Goal: Book appointment/travel/reservation

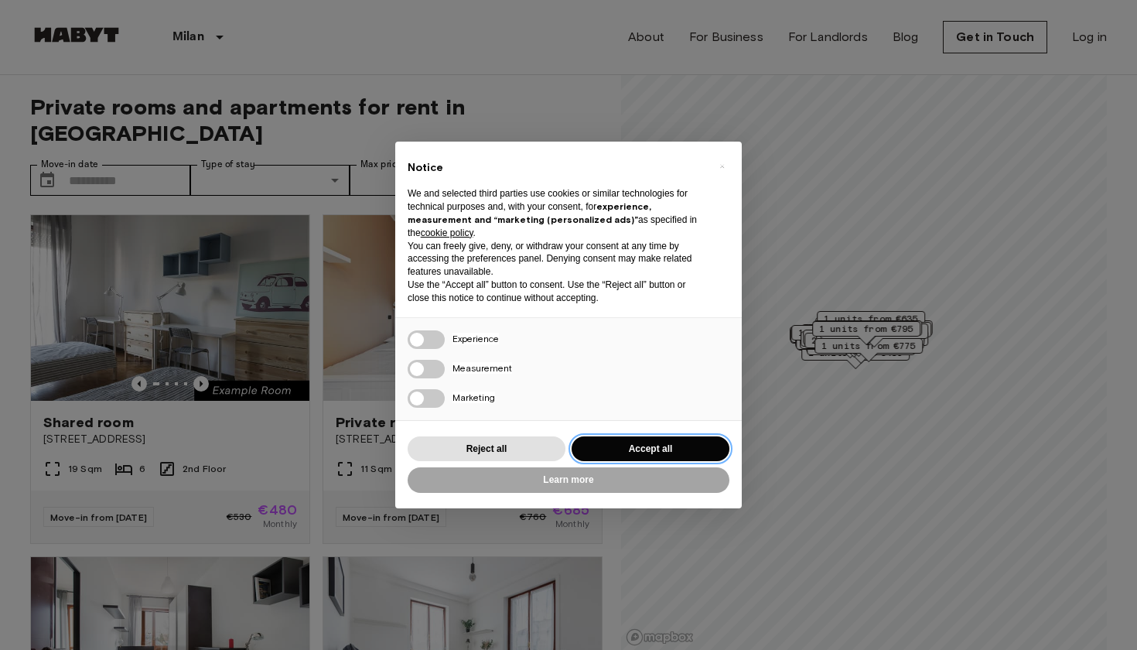
click at [618, 448] on button "Accept all" at bounding box center [651, 449] width 158 height 26
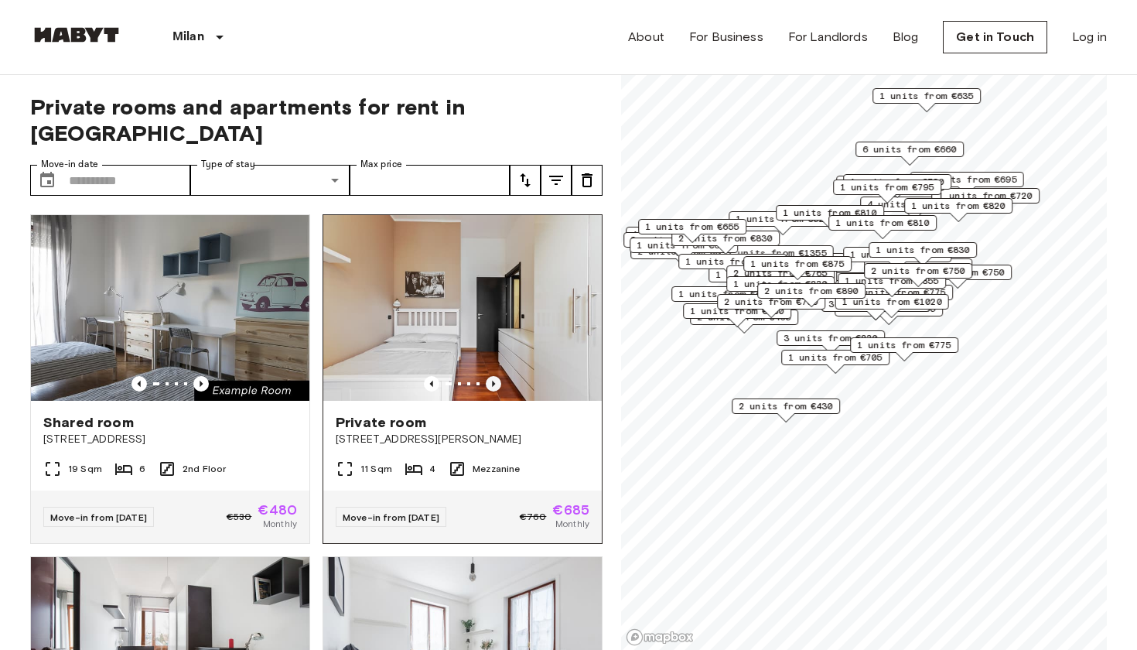
click at [495, 376] on icon "Previous image" at bounding box center [493, 383] width 15 height 15
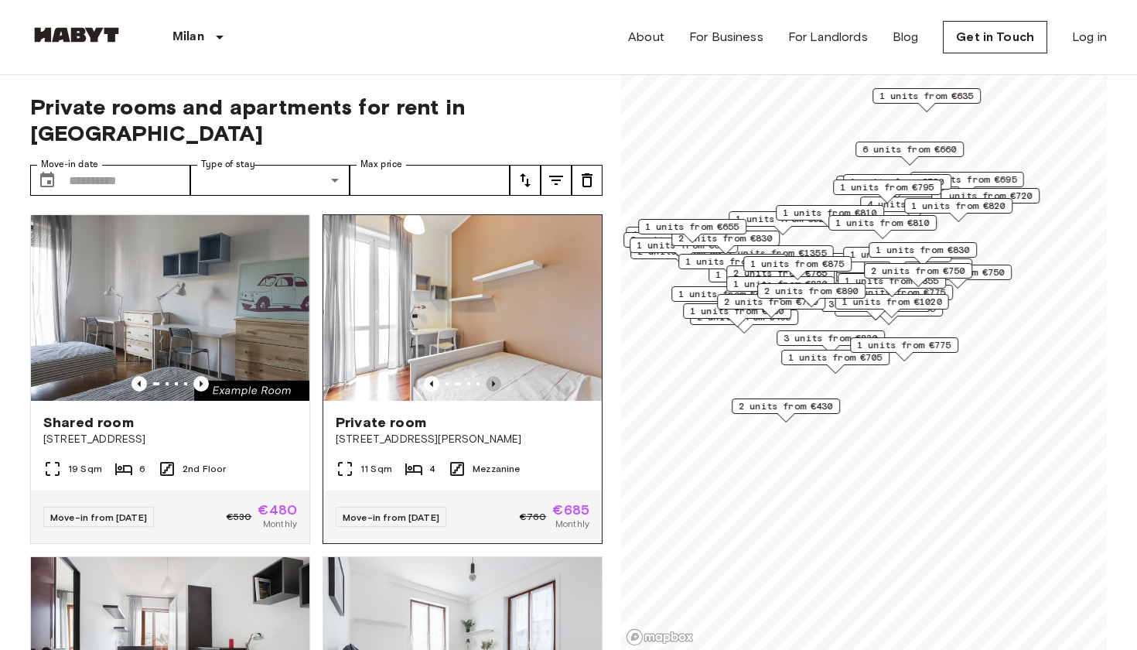
click at [495, 376] on icon "Previous image" at bounding box center [493, 383] width 15 height 15
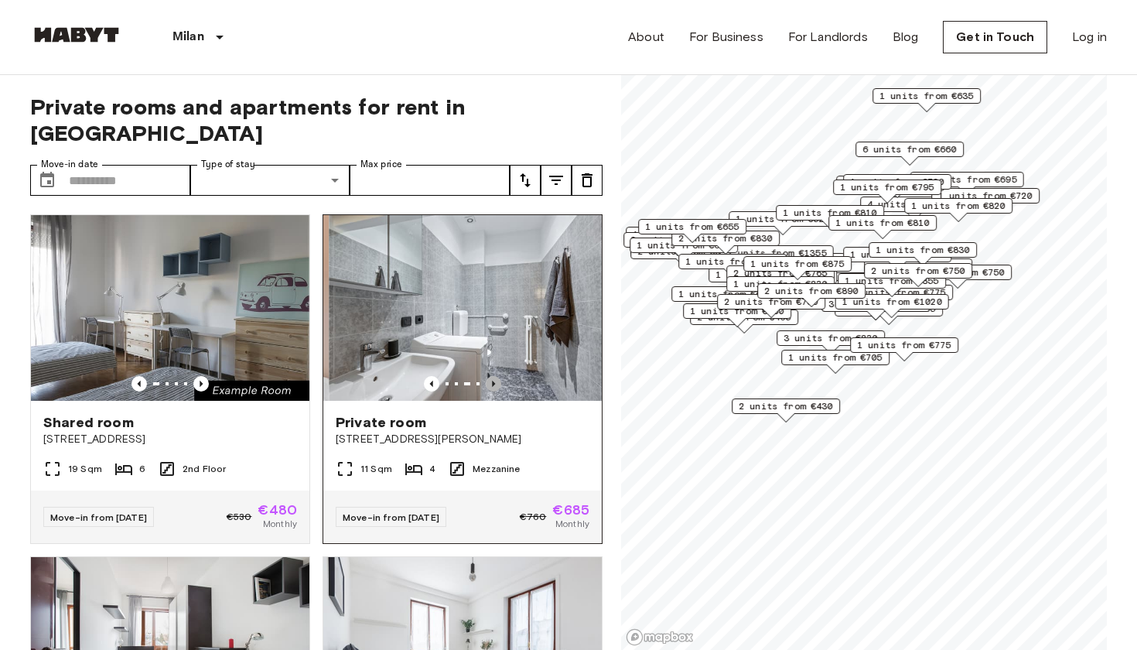
click at [494, 376] on icon "Previous image" at bounding box center [493, 383] width 15 height 15
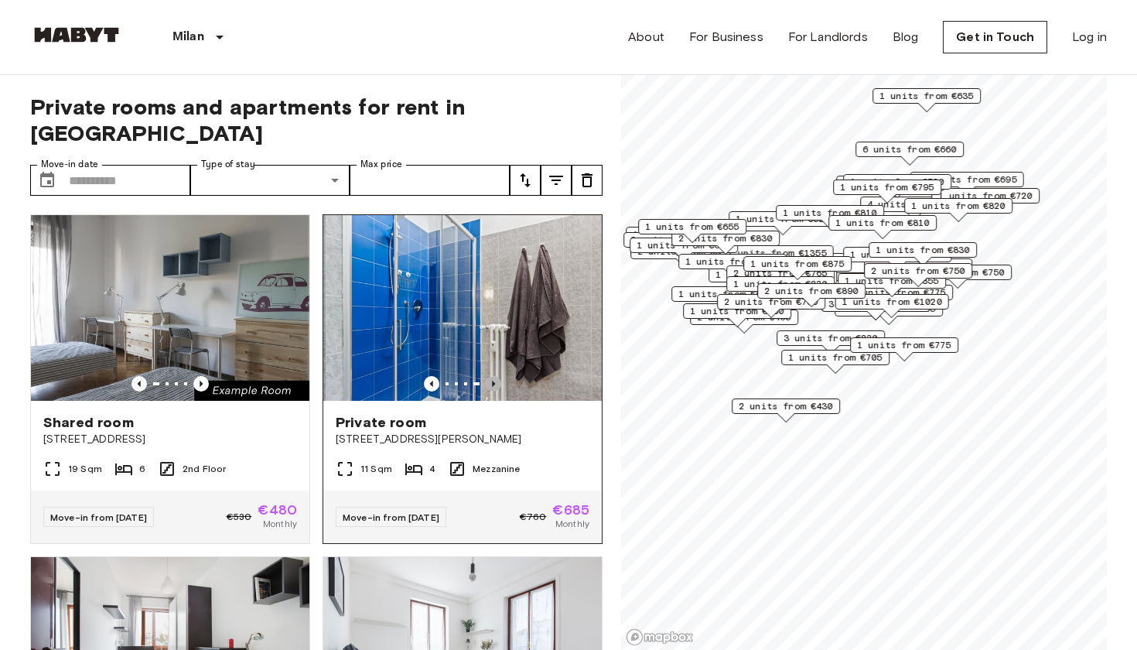
click at [494, 376] on icon "Previous image" at bounding box center [493, 383] width 15 height 15
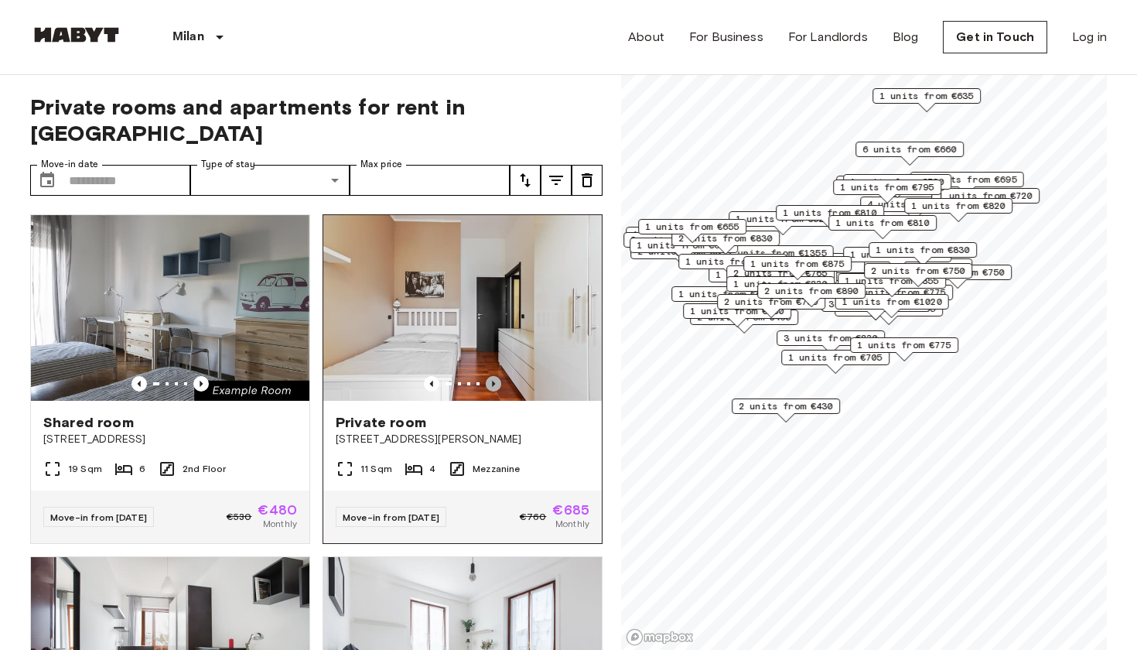
click at [494, 376] on icon "Previous image" at bounding box center [493, 383] width 15 height 15
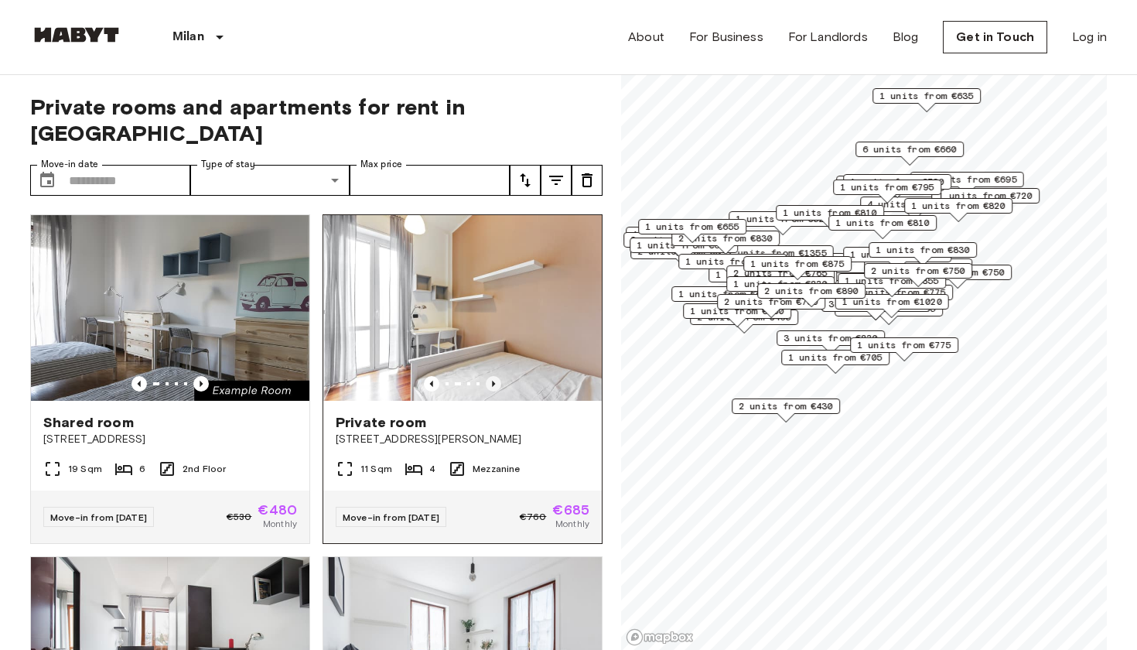
click at [496, 376] on icon "Previous image" at bounding box center [493, 383] width 15 height 15
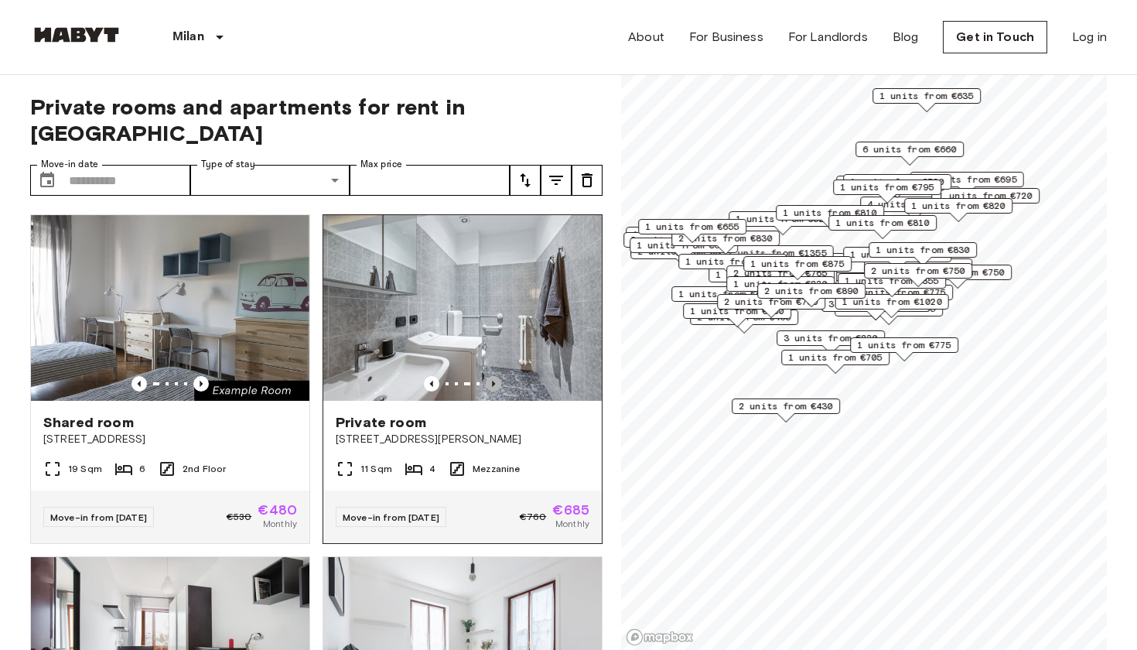
click at [498, 376] on icon "Previous image" at bounding box center [493, 383] width 15 height 15
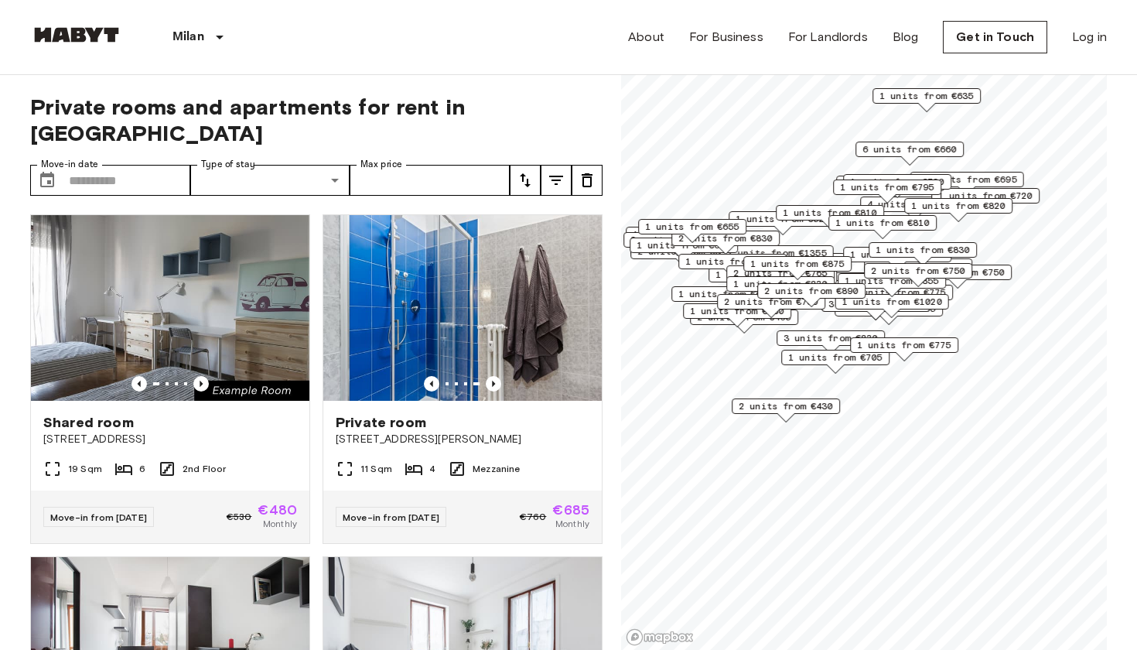
click at [760, 220] on span "1 units from €520" at bounding box center [783, 219] width 94 height 14
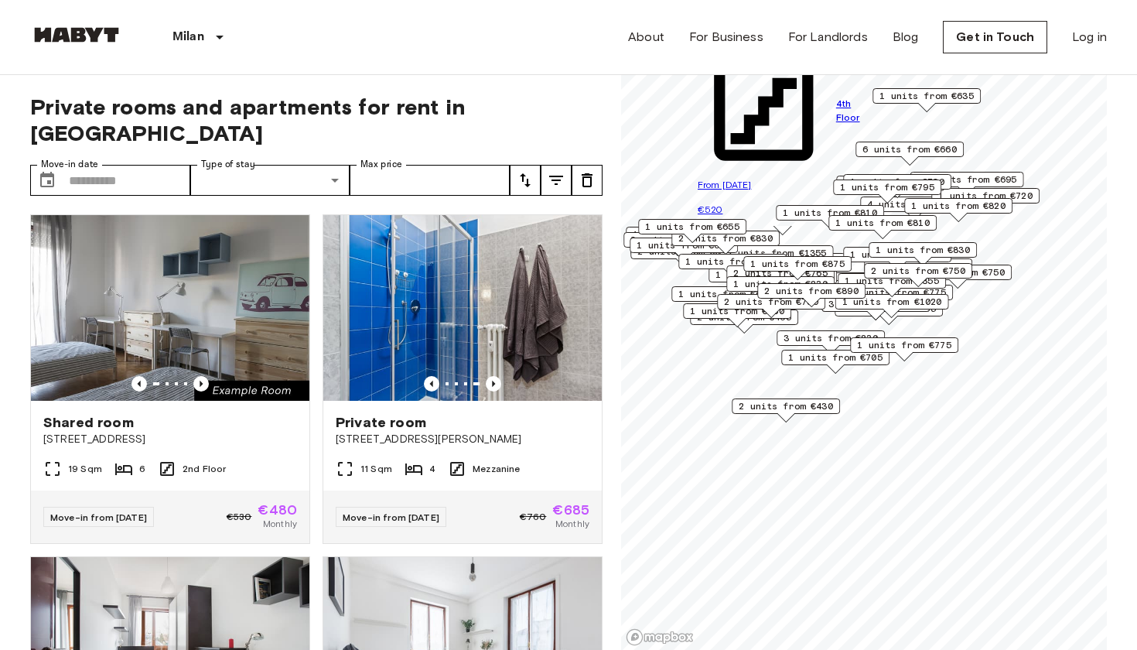
click at [434, 121] on div "Private rooms and apartments for rent in [GEOGRAPHIC_DATA] Move-in date ​ Move-…" at bounding box center [316, 363] width 573 height 576
click at [149, 165] on input "Move-in date" at bounding box center [129, 180] width 121 height 31
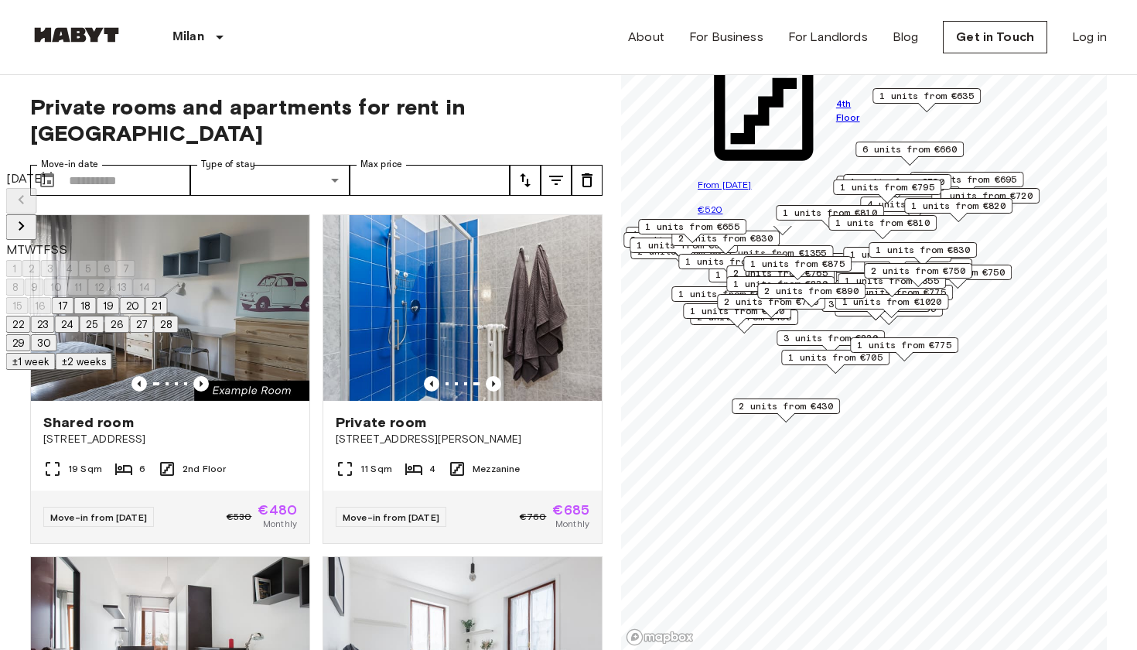
click at [31, 217] on icon "Next month" at bounding box center [21, 226] width 19 height 19
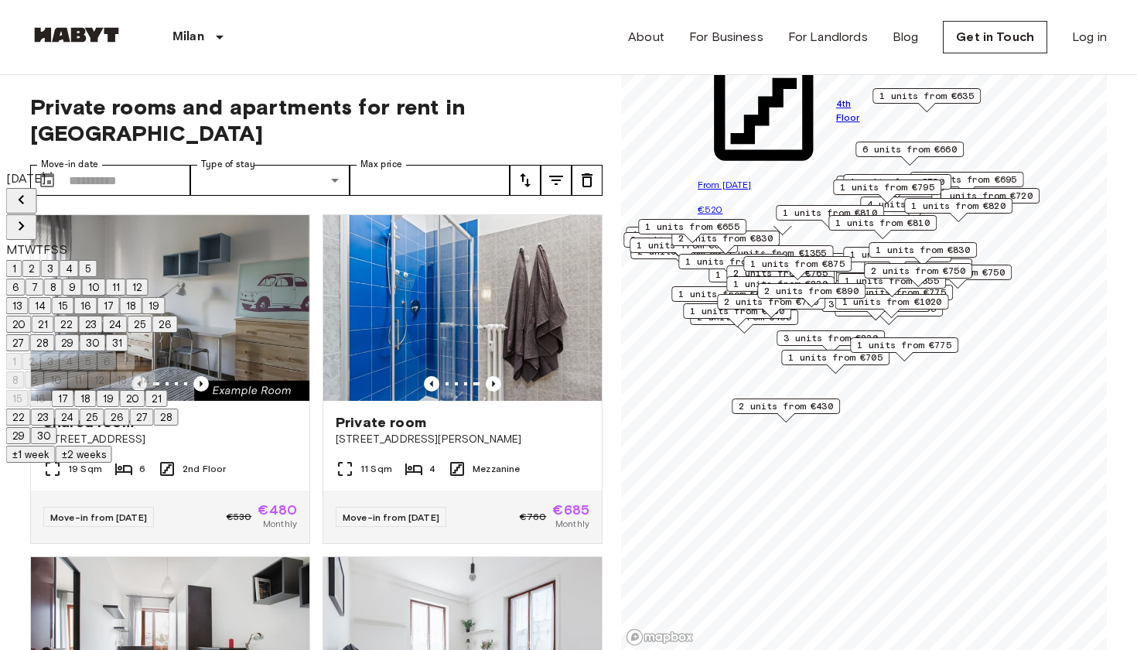
click at [31, 217] on icon "Next month" at bounding box center [21, 226] width 19 height 19
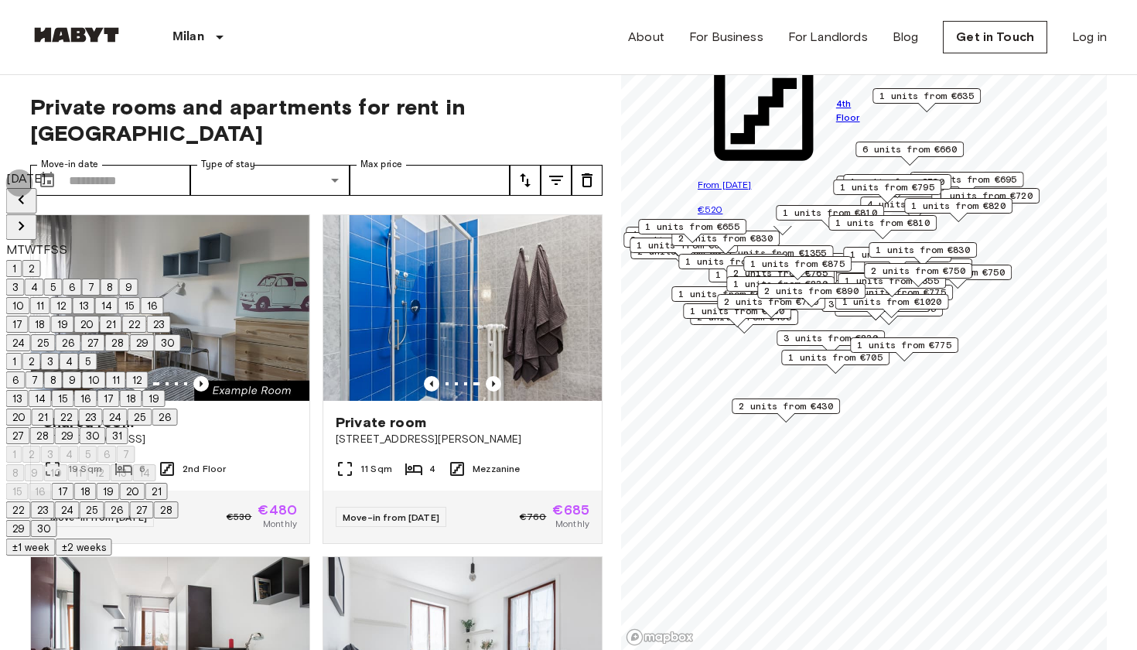
click at [31, 217] on icon "Next month" at bounding box center [21, 226] width 19 height 19
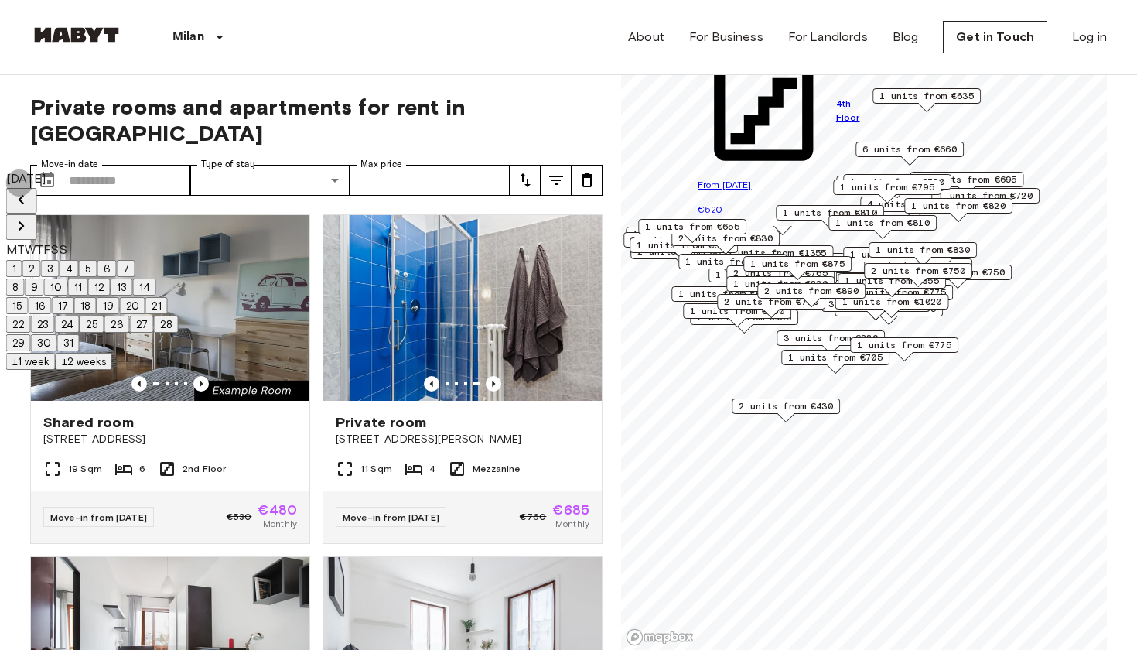
click at [31, 217] on icon "Next month" at bounding box center [21, 226] width 19 height 19
click at [25, 294] on button "2" at bounding box center [15, 287] width 19 height 17
type input "**********"
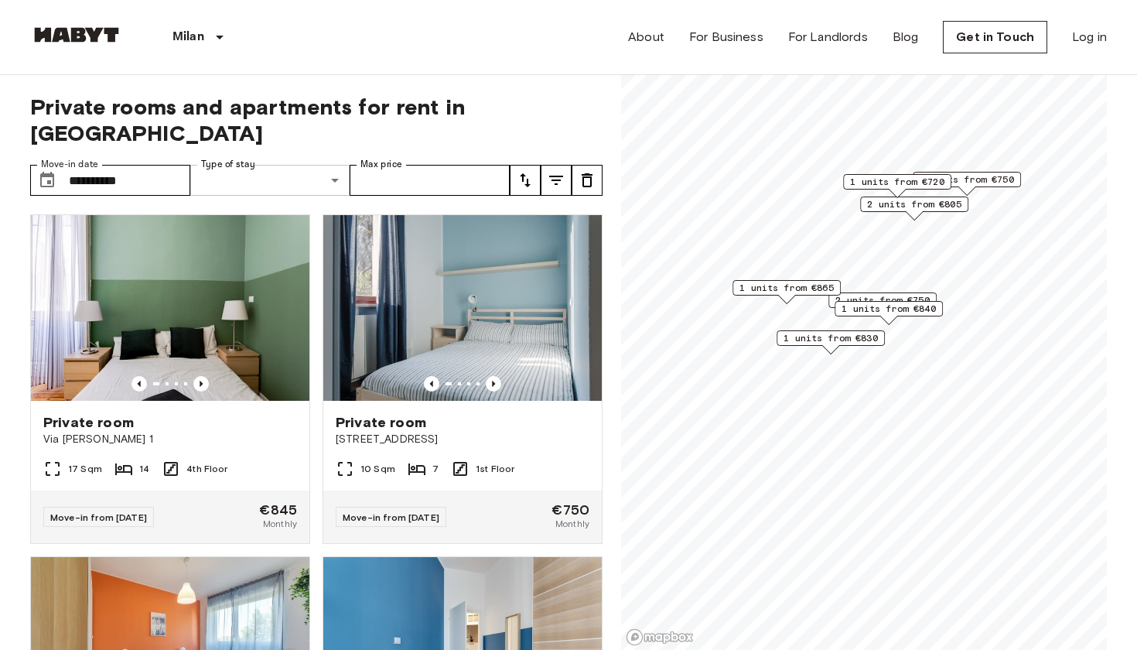
type input "**********"
click at [499, 376] on icon "Previous image" at bounding box center [493, 383] width 15 height 15
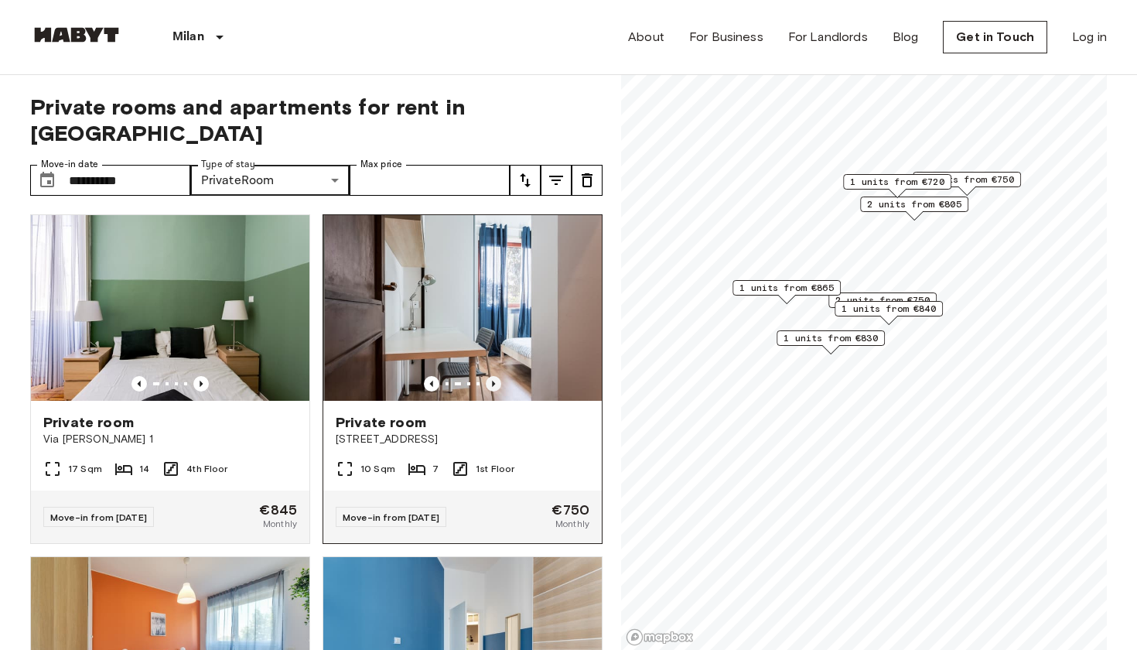
click at [498, 376] on icon "Previous image" at bounding box center [493, 383] width 15 height 15
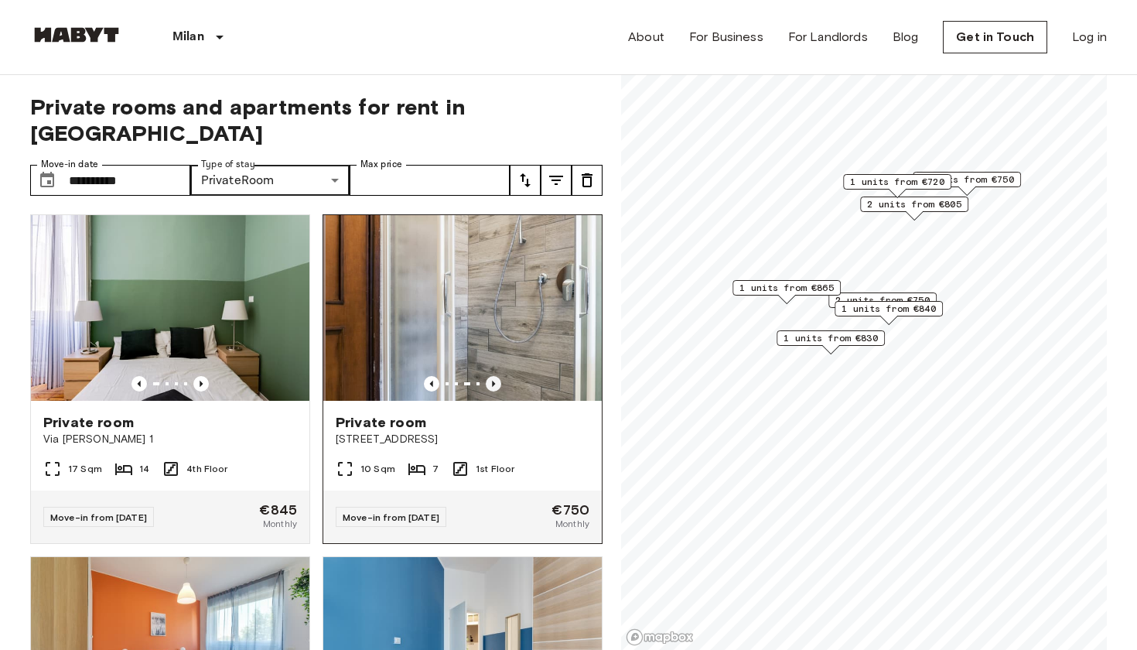
click at [498, 376] on icon "Previous image" at bounding box center [493, 383] width 15 height 15
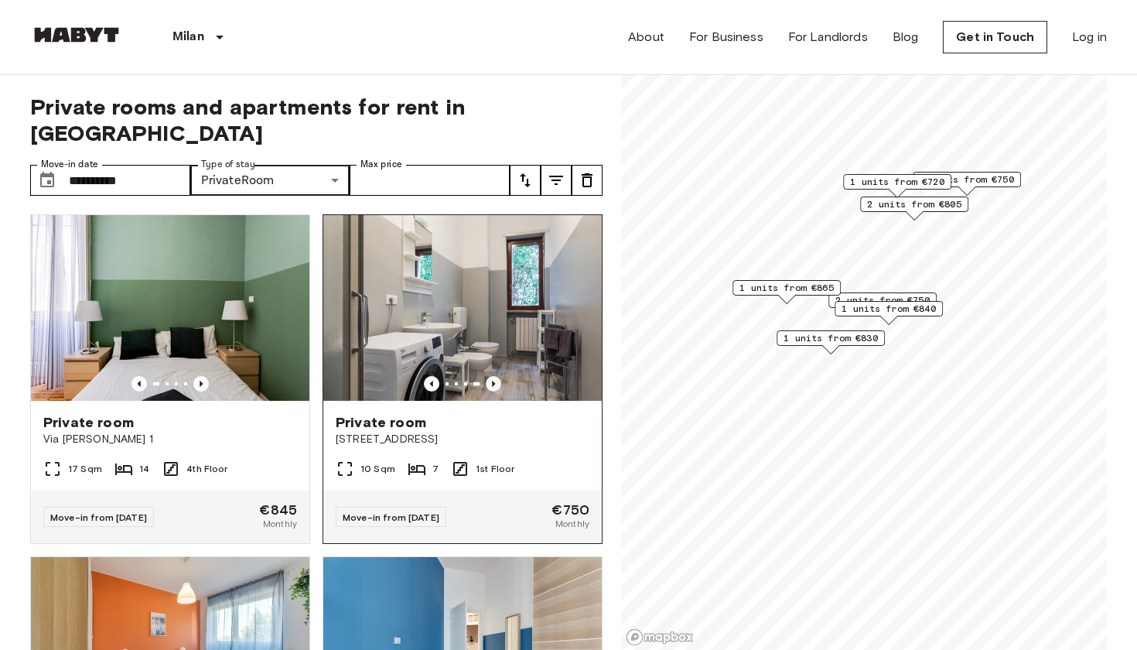
click at [500, 376] on icon "Previous image" at bounding box center [493, 383] width 15 height 15
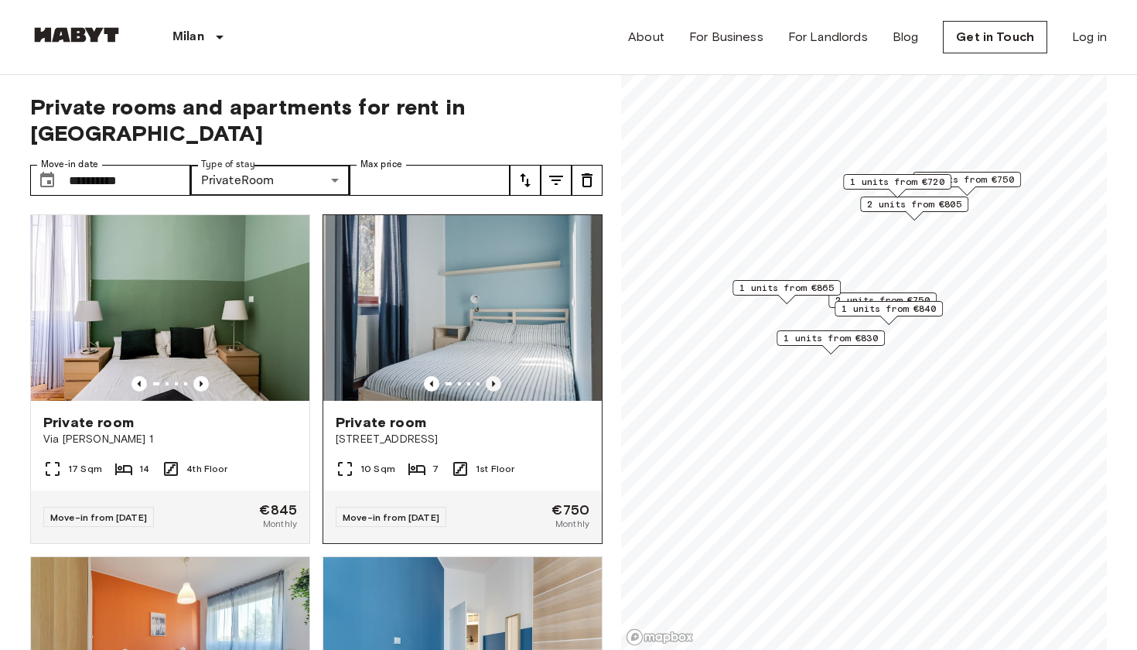
click at [498, 376] on icon "Previous image" at bounding box center [493, 383] width 15 height 15
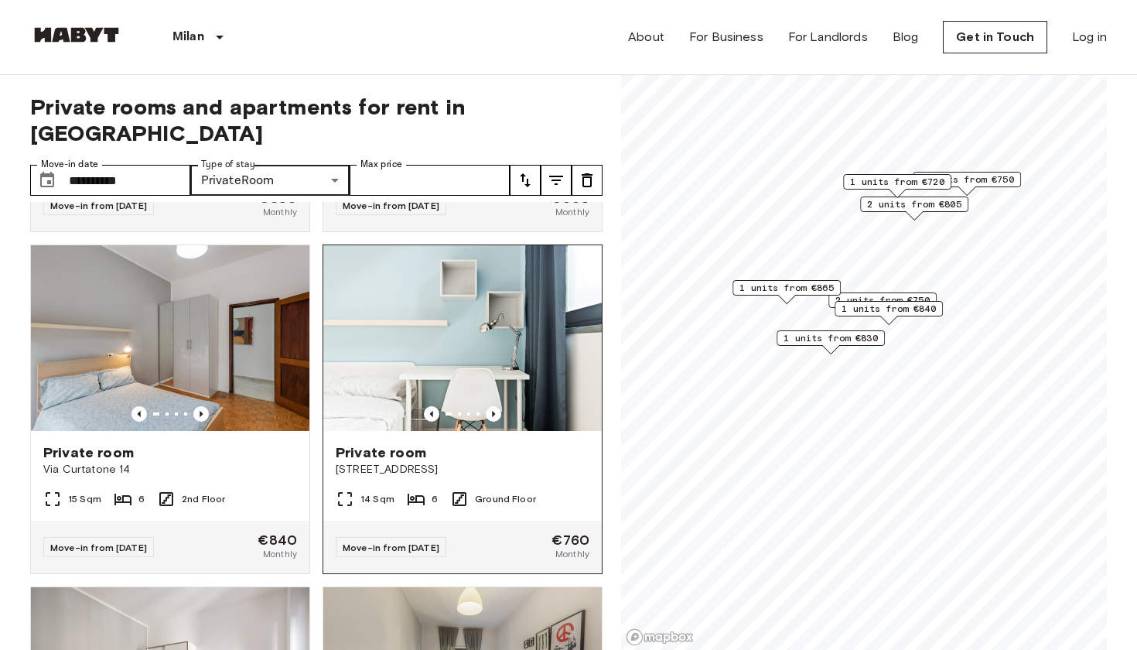
scroll to position [655, 0]
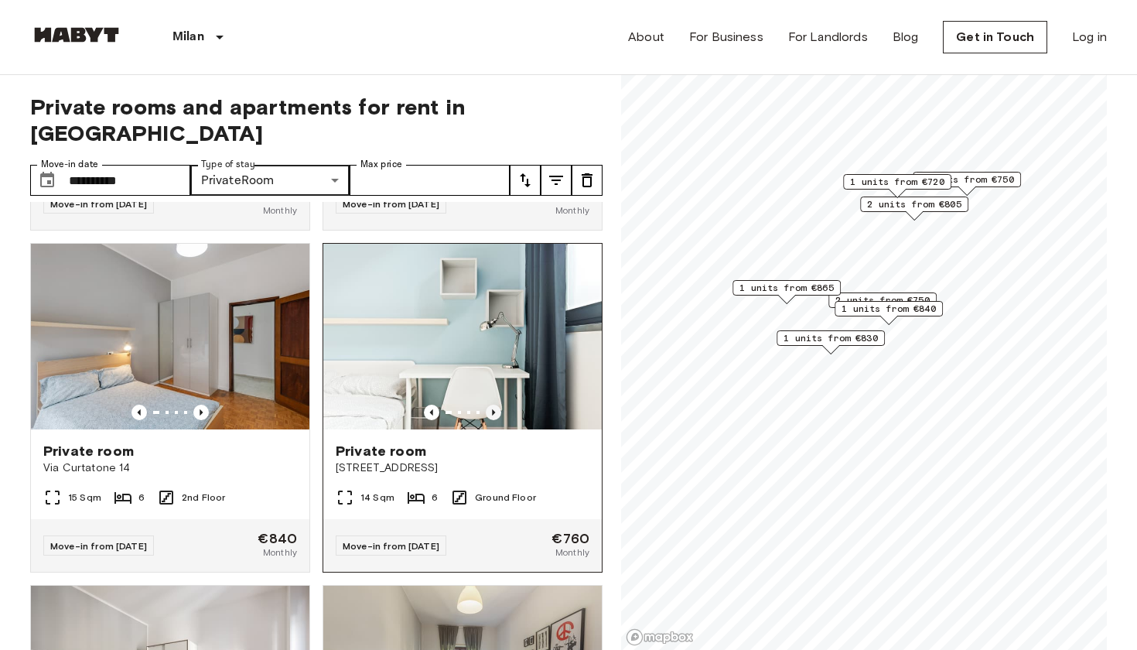
click at [494, 409] on icon "Previous image" at bounding box center [493, 412] width 3 height 6
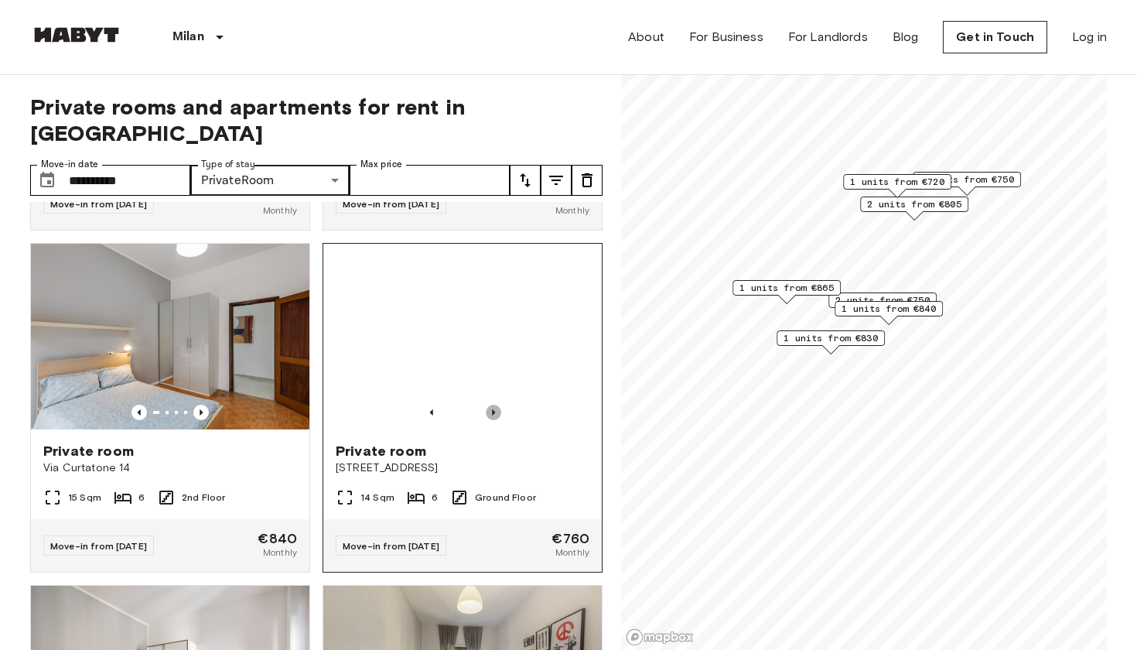
click at [494, 409] on icon "Previous image" at bounding box center [493, 412] width 3 height 6
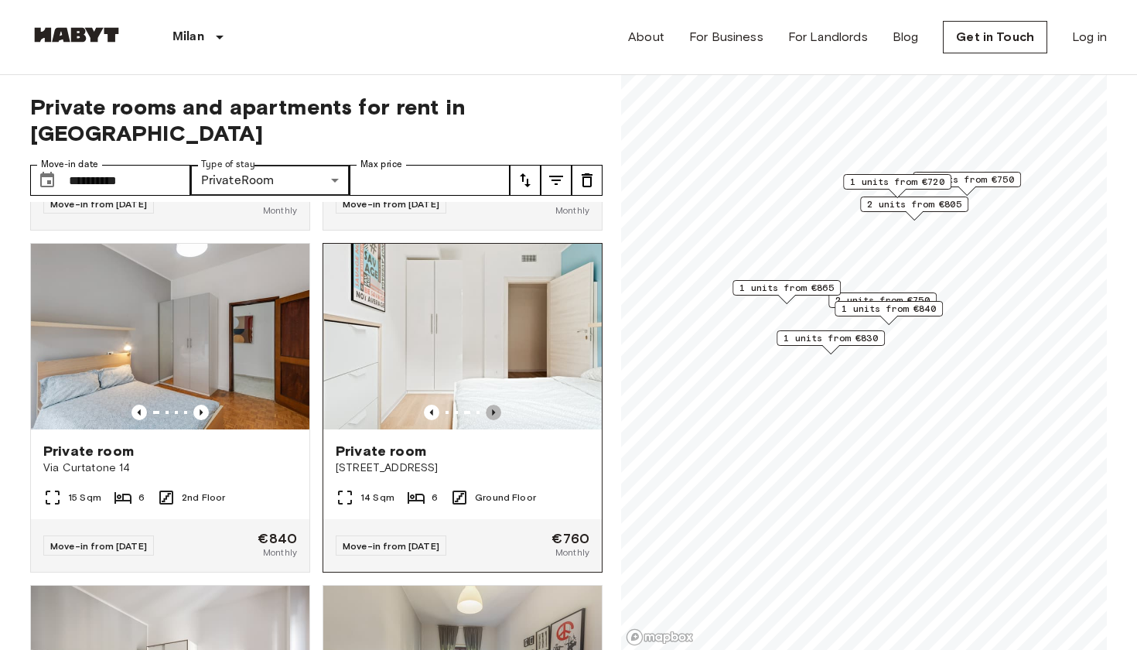
click at [494, 409] on icon "Previous image" at bounding box center [493, 412] width 3 height 6
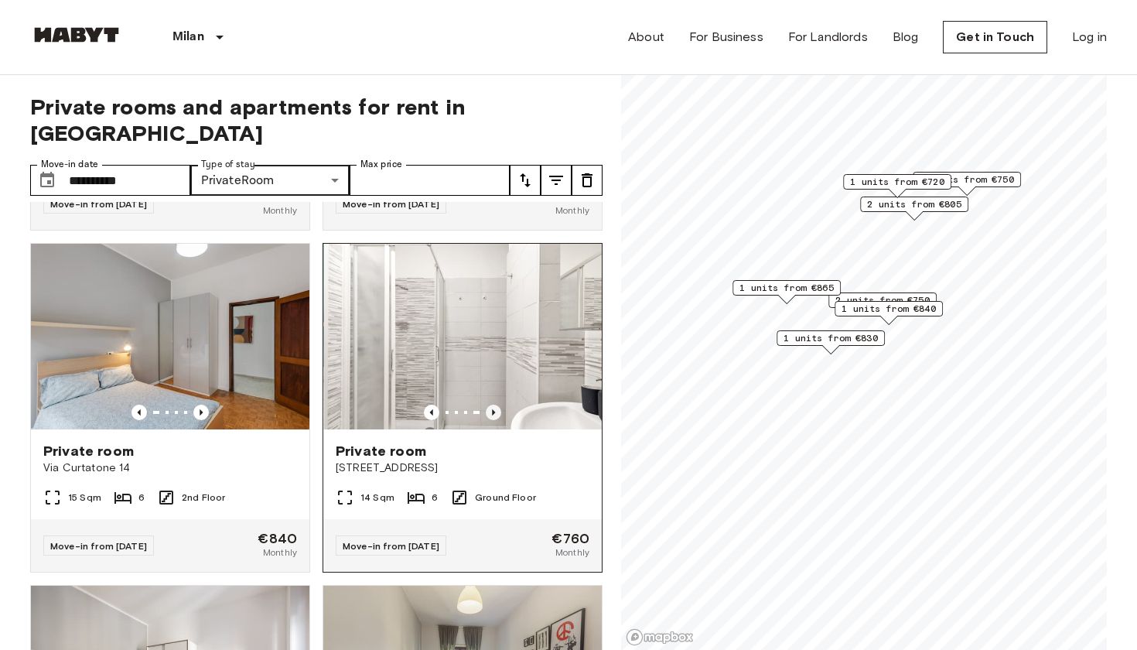
click at [494, 409] on icon "Previous image" at bounding box center [493, 412] width 3 height 6
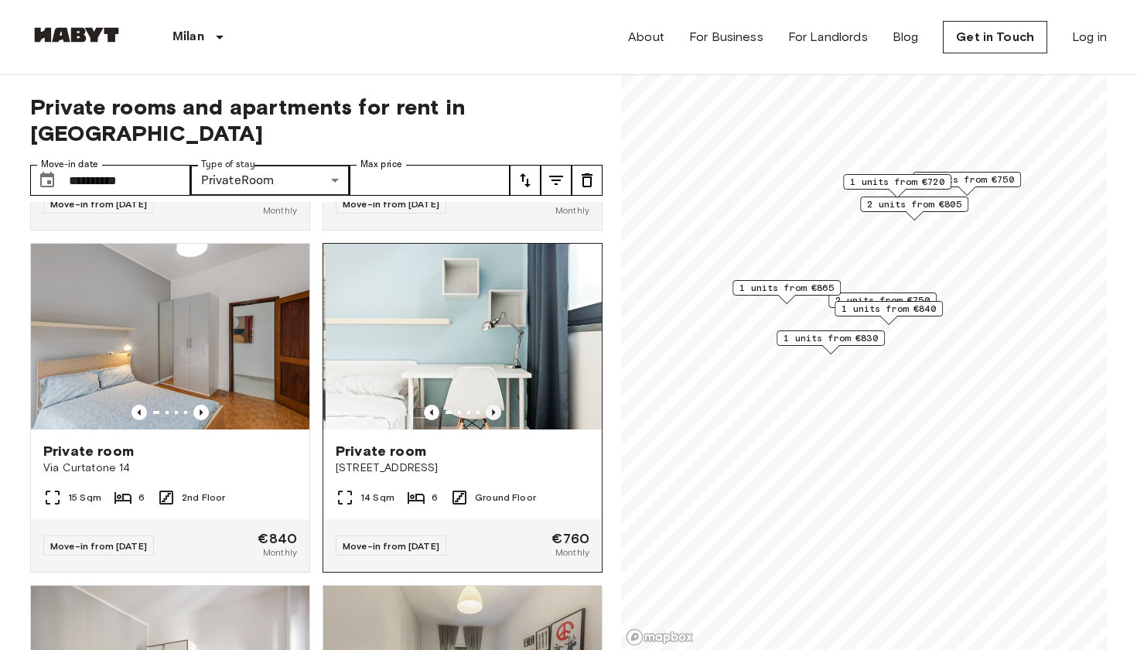
click at [494, 409] on icon "Previous image" at bounding box center [493, 412] width 3 height 6
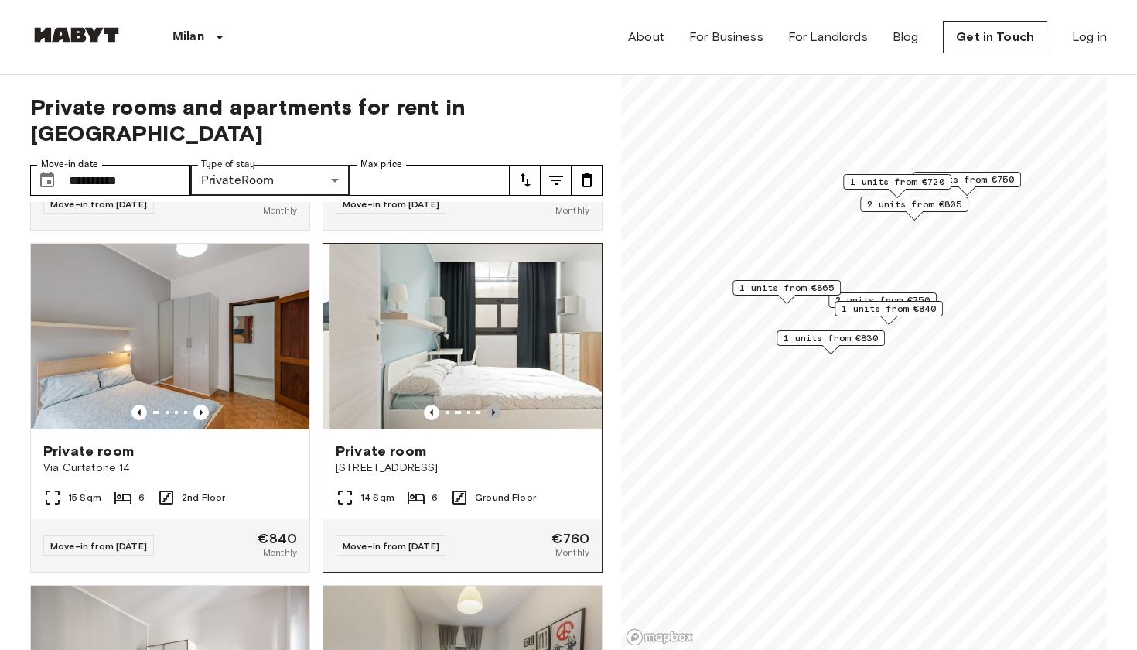
click at [494, 409] on icon "Previous image" at bounding box center [493, 412] width 3 height 6
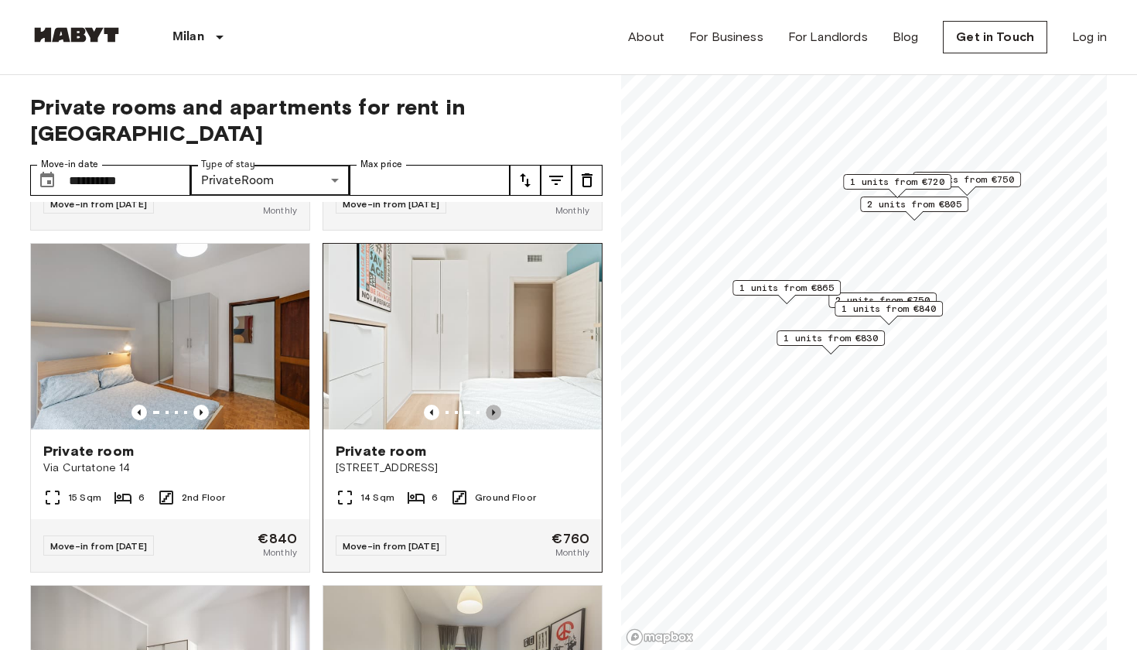
click at [494, 409] on icon "Previous image" at bounding box center [493, 412] width 3 height 6
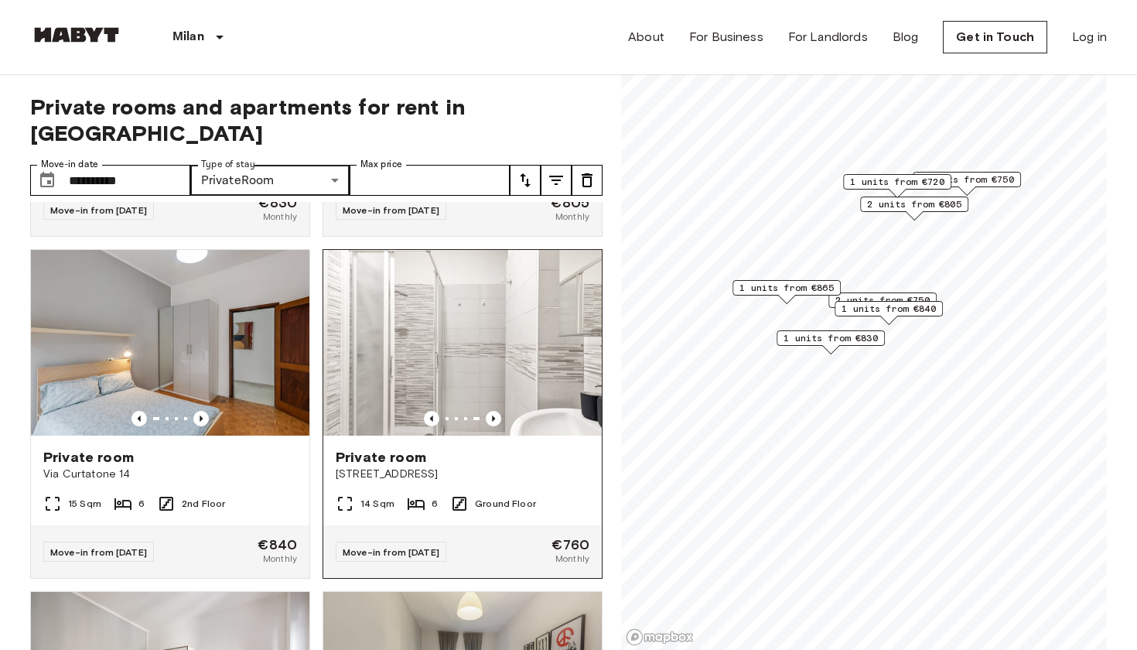
scroll to position [645, 0]
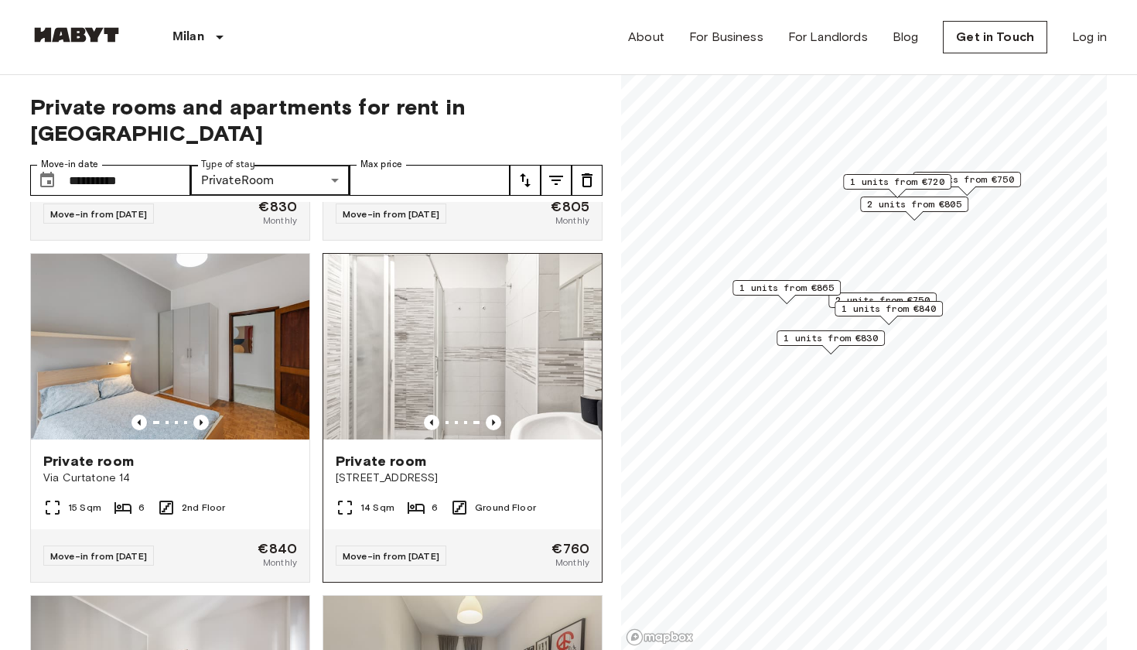
click at [500, 470] on span "[STREET_ADDRESS]" at bounding box center [463, 477] width 254 height 15
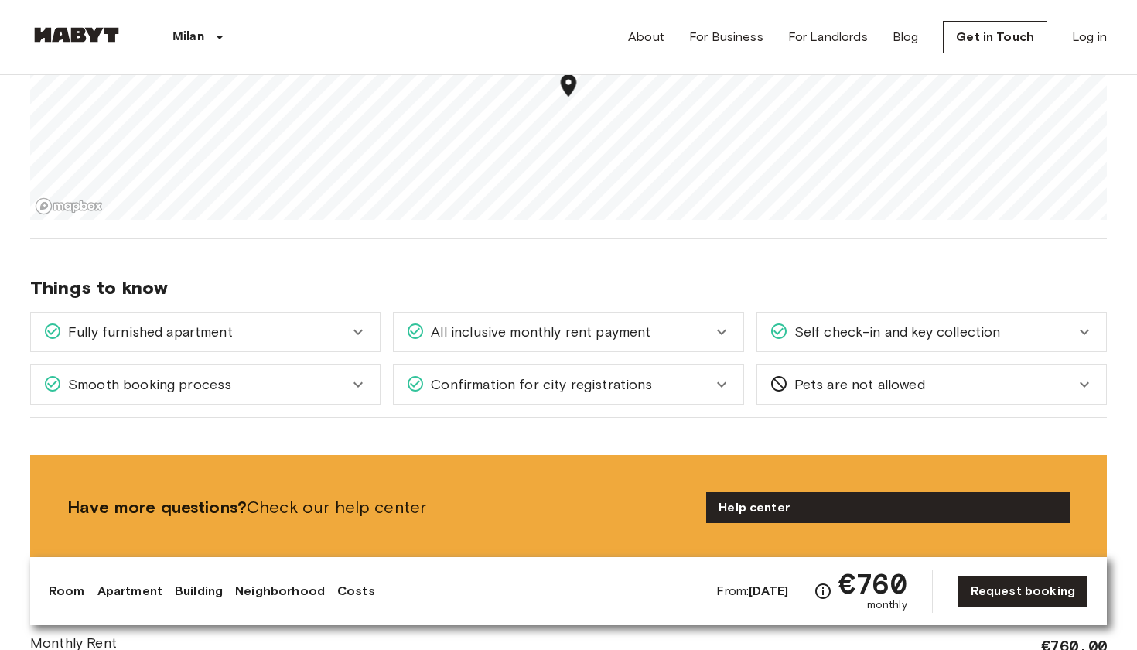
scroll to position [1580, 0]
